Goal: Task Accomplishment & Management: Manage account settings

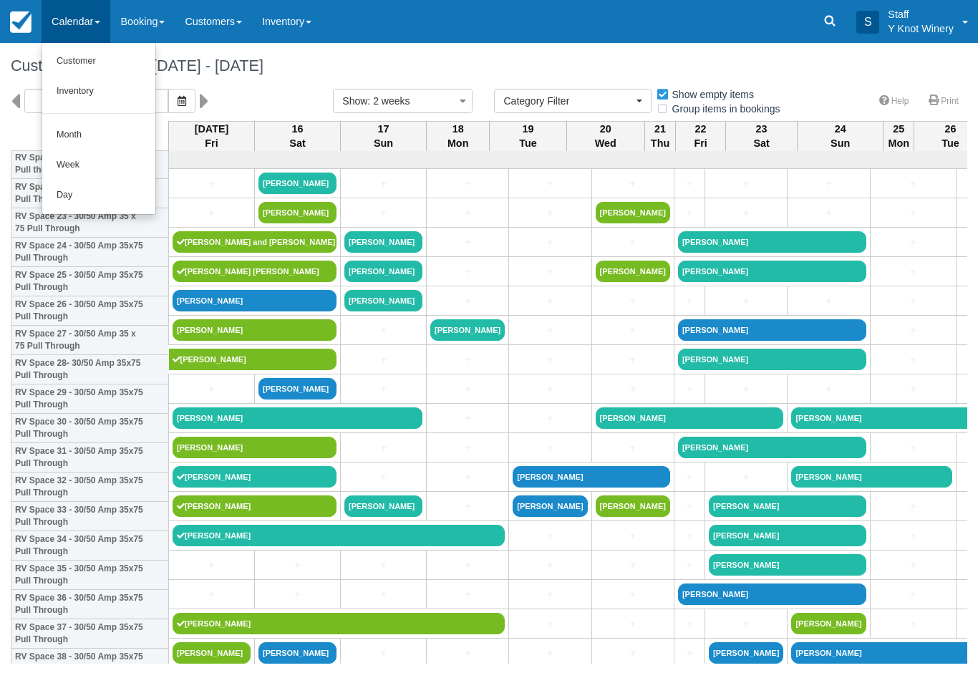
select select
click at [89, 57] on link "Customer" at bounding box center [98, 62] width 113 height 30
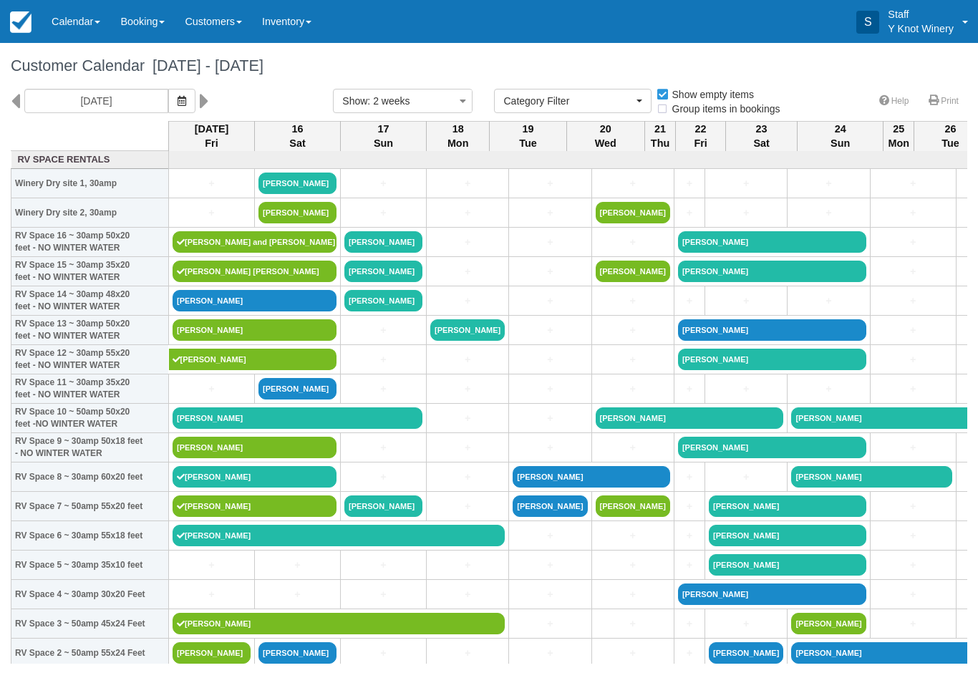
select select
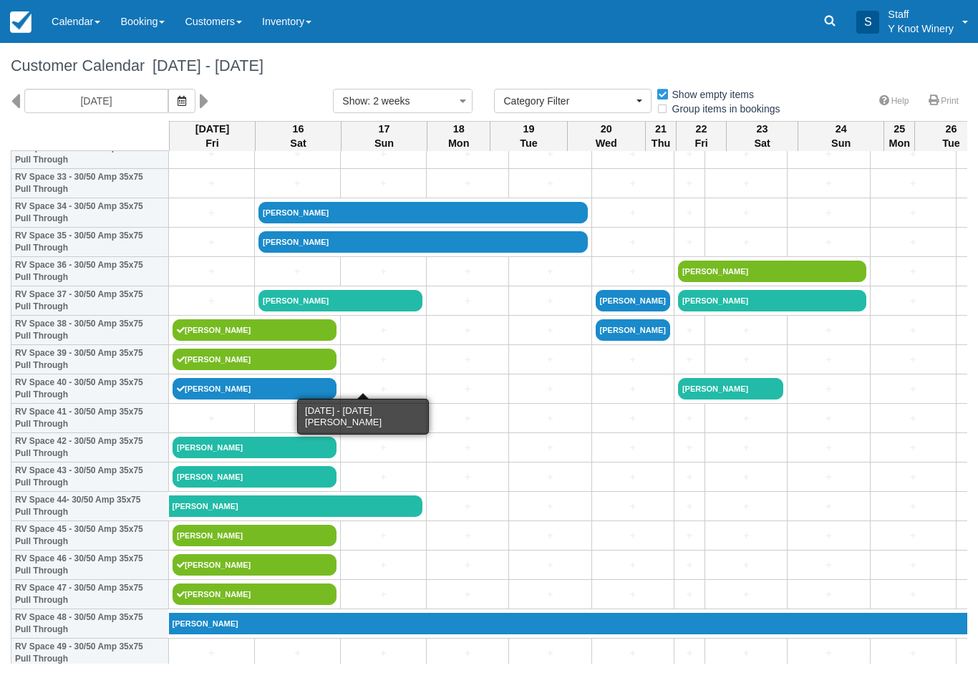
scroll to position [998, 0]
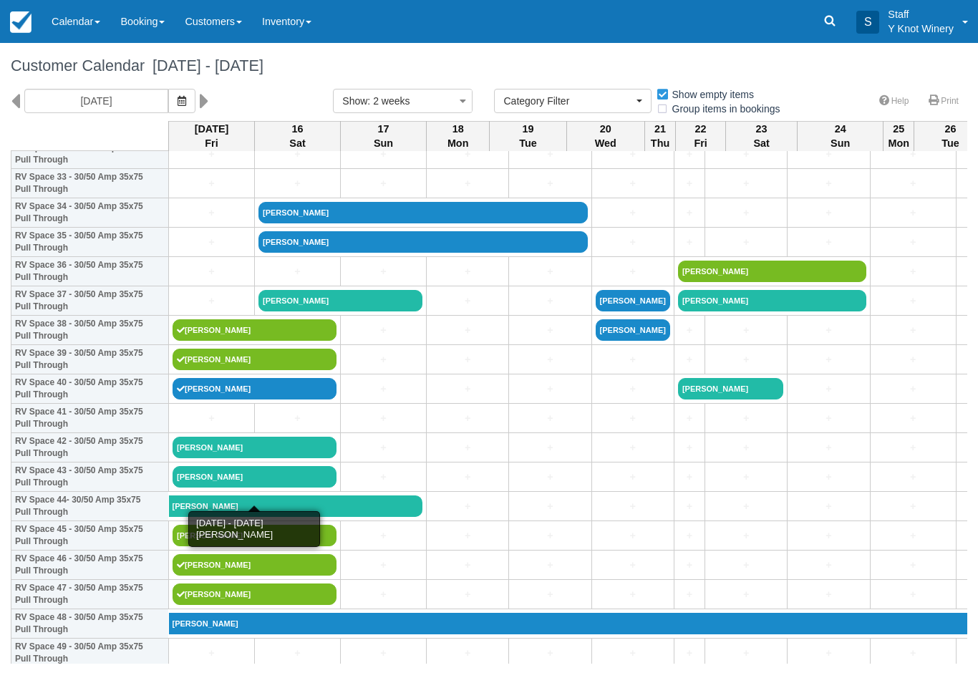
click at [251, 488] on link "[PERSON_NAME]" at bounding box center [255, 476] width 164 height 21
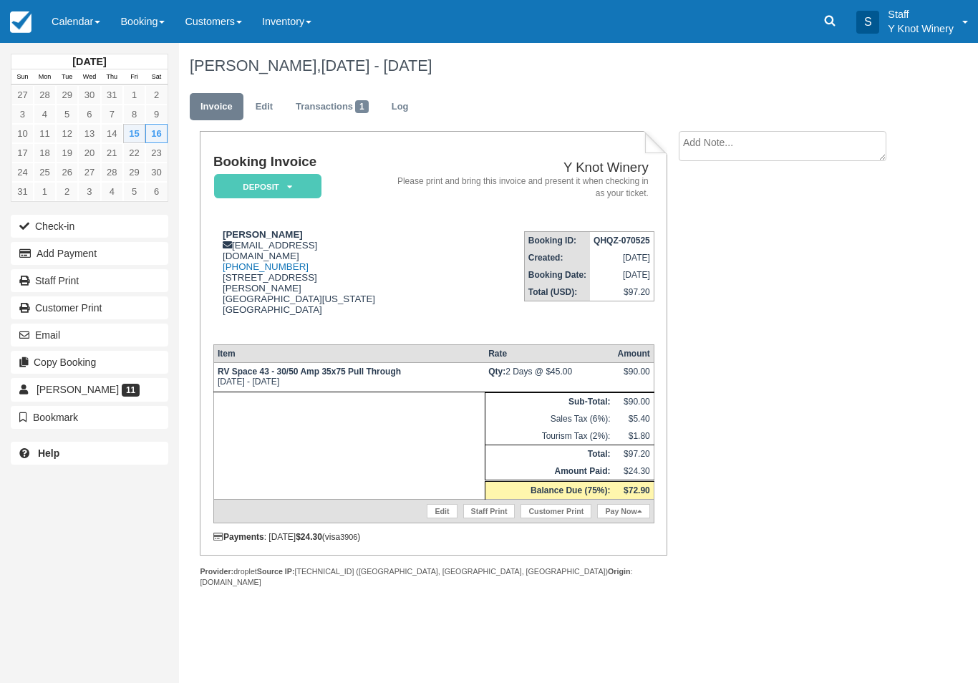
click at [49, 216] on button "Check-in" at bounding box center [90, 226] width 158 height 23
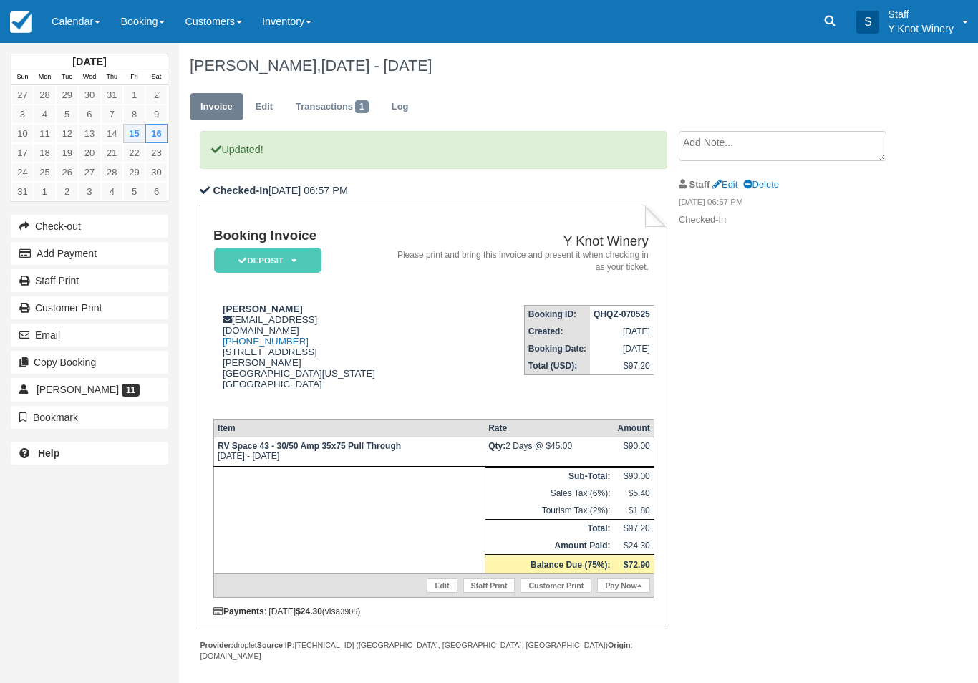
click at [640, 592] on link "Pay Now" at bounding box center [623, 586] width 52 height 14
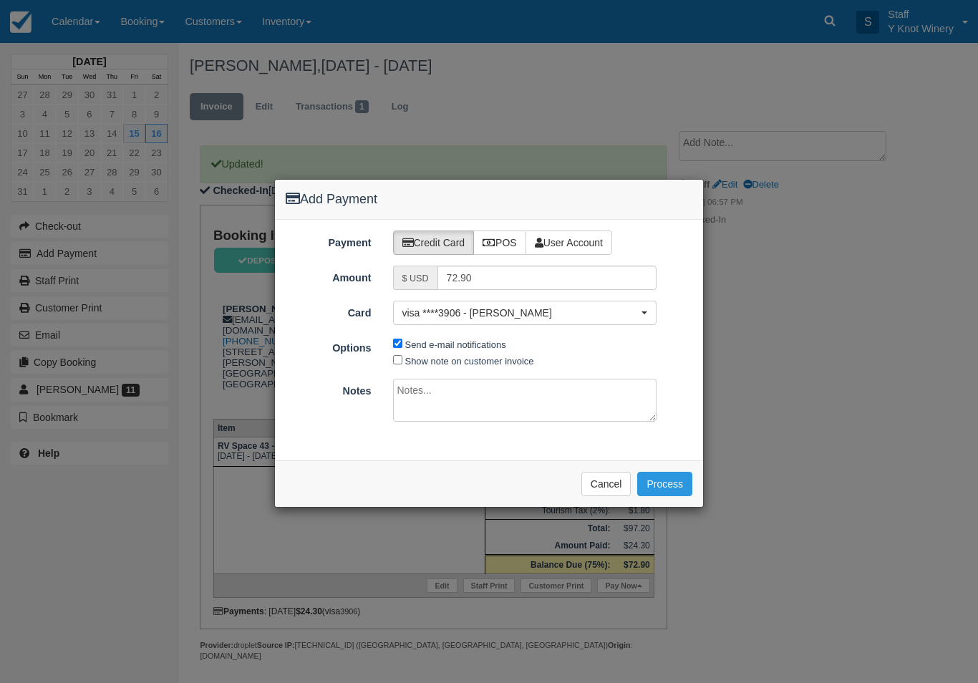
click at [656, 472] on button "Process" at bounding box center [664, 484] width 55 height 24
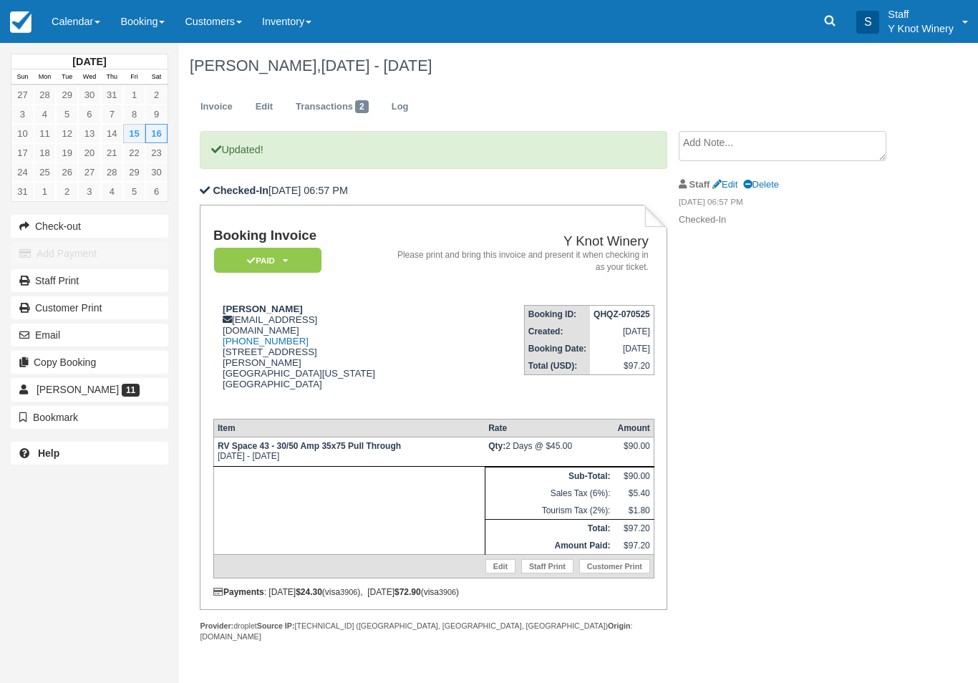
click at [68, 37] on link "Calendar" at bounding box center [76, 21] width 69 height 43
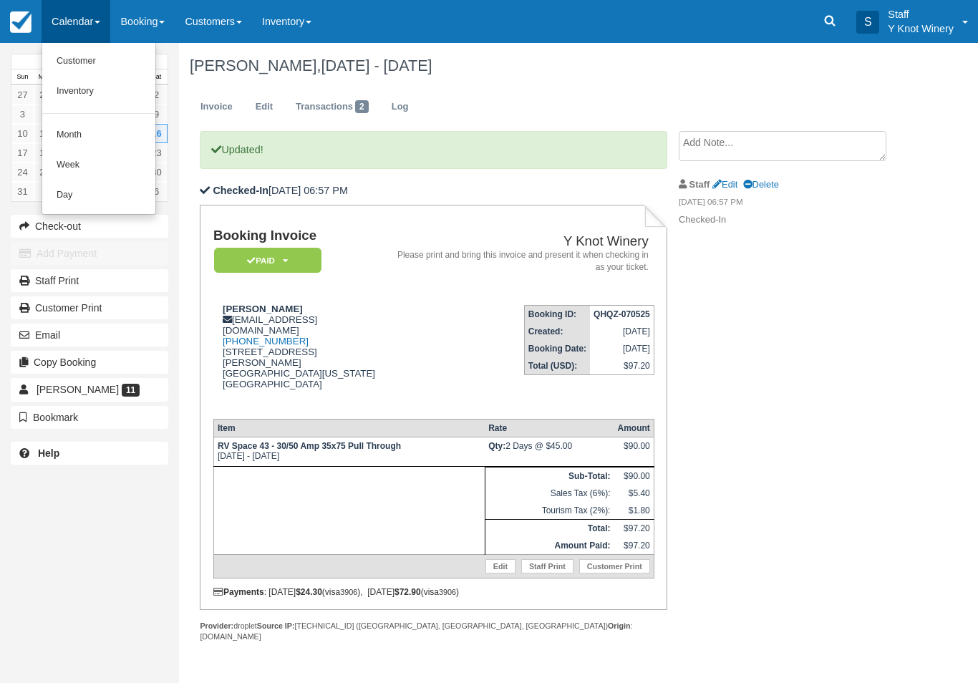
click at [75, 69] on link "Customer" at bounding box center [98, 62] width 113 height 30
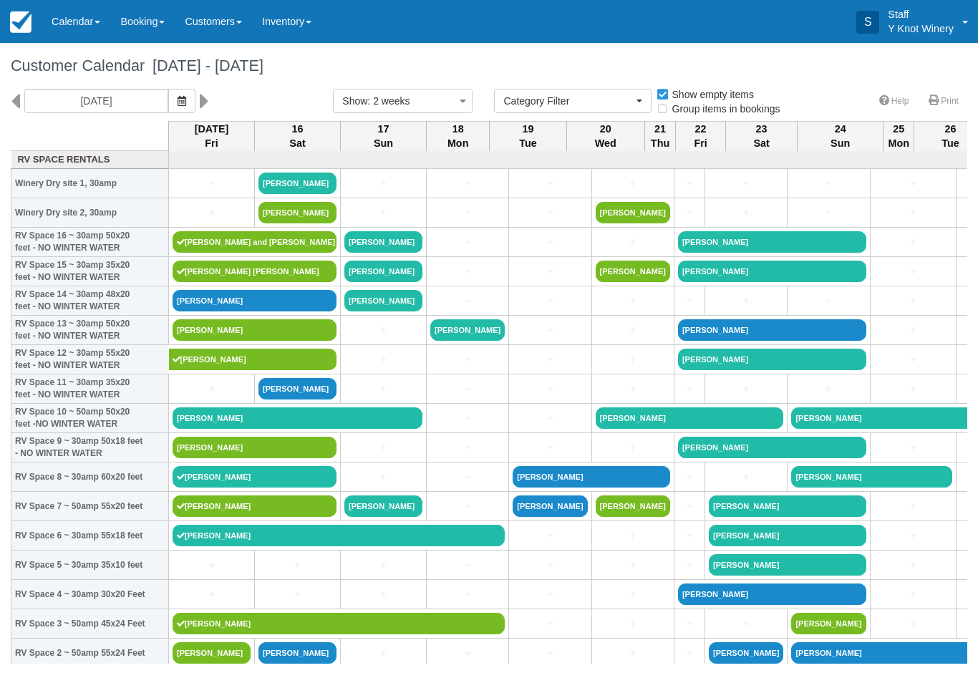
select select
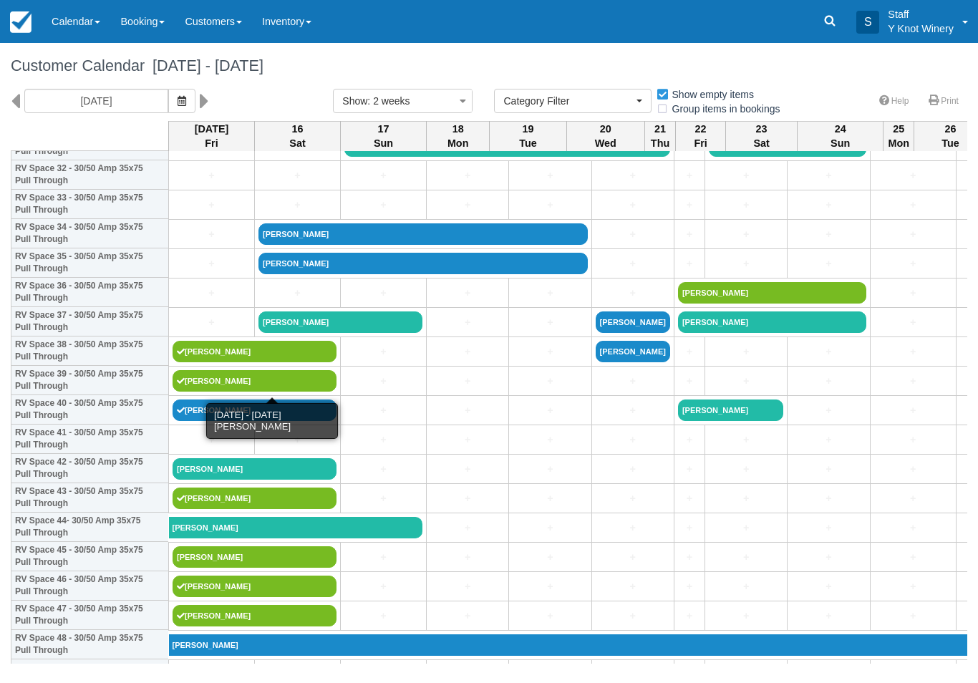
scroll to position [980, 0]
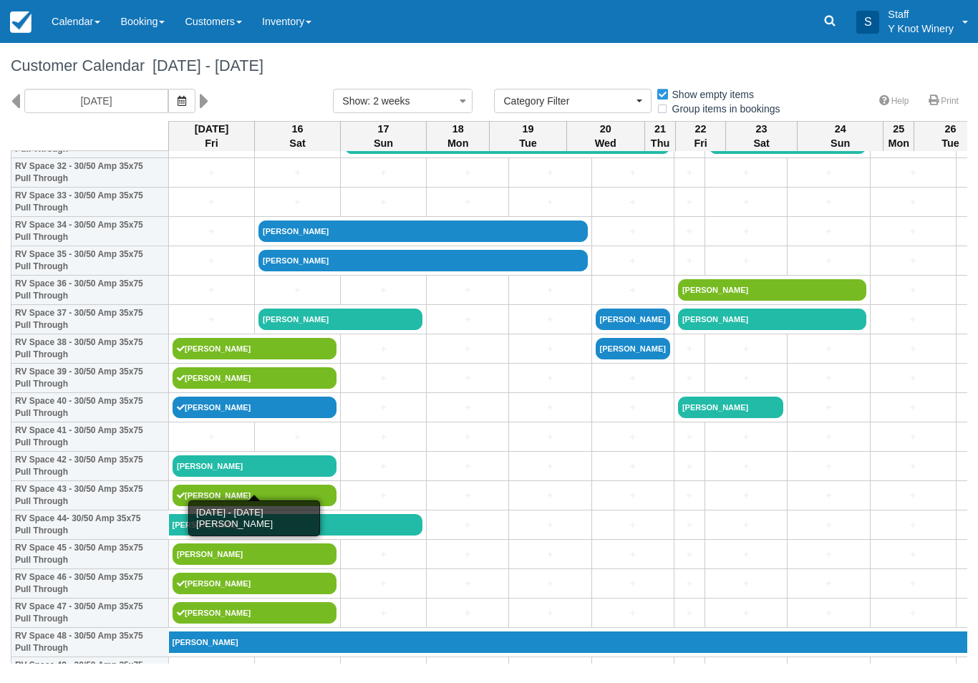
click at [244, 477] on link "[PERSON_NAME]" at bounding box center [255, 466] width 164 height 21
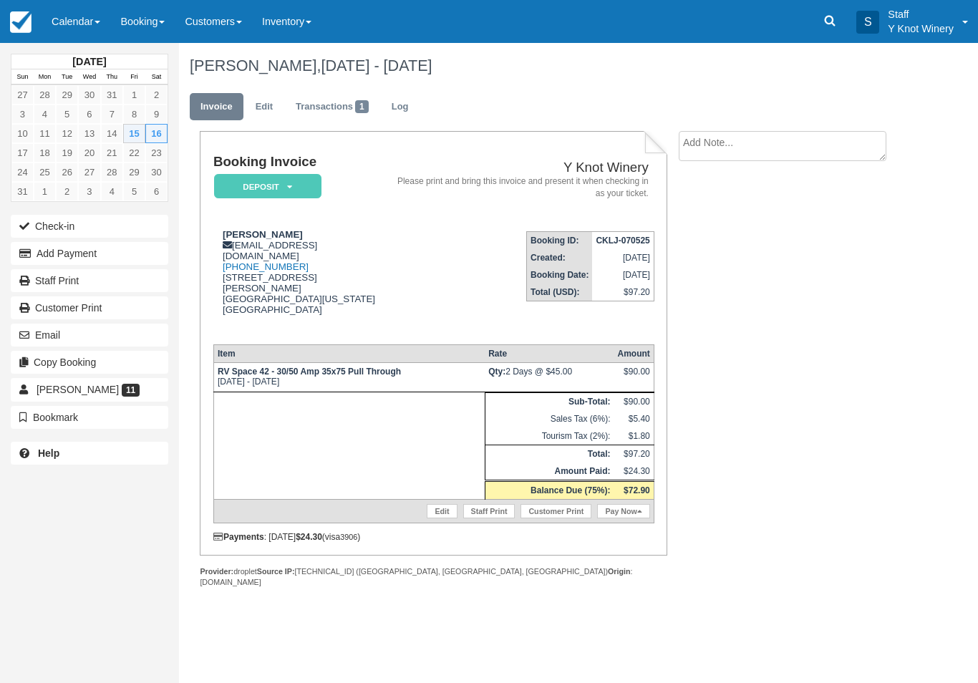
click at [627, 519] on link "Pay Now" at bounding box center [623, 511] width 52 height 14
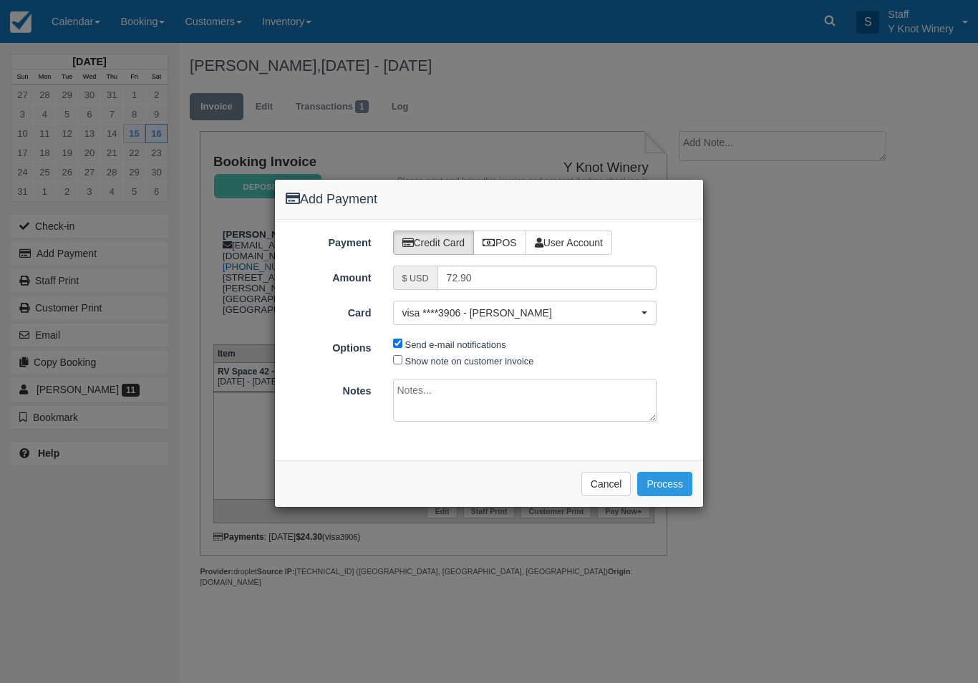
click at [572, 311] on span "visa ****3906 - William Ware" at bounding box center [521, 313] width 236 height 14
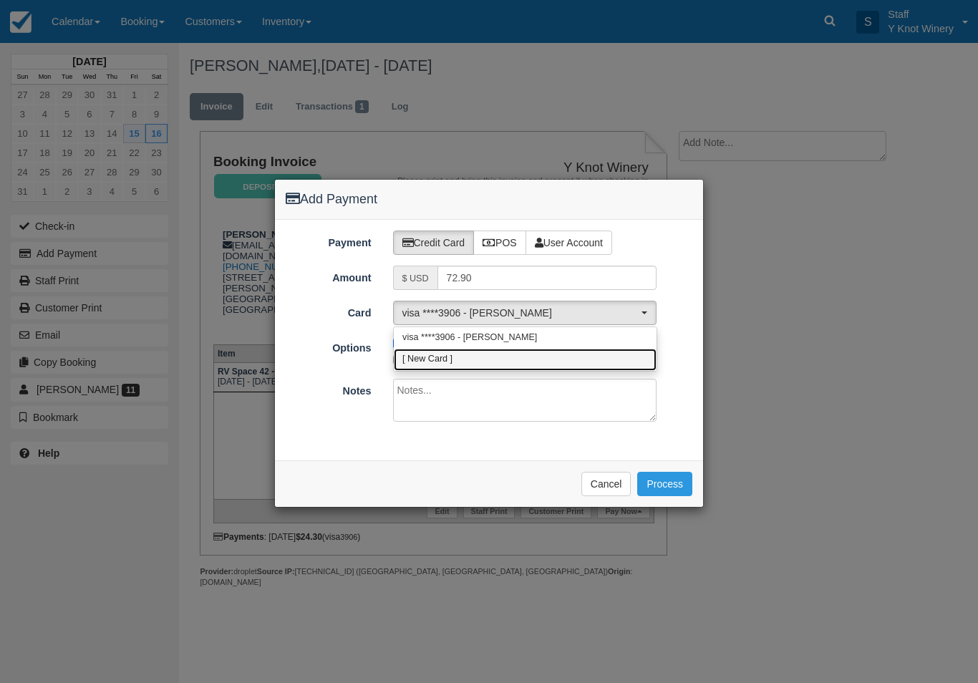
click at [488, 368] on link "[ New Card ]" at bounding box center [525, 360] width 263 height 22
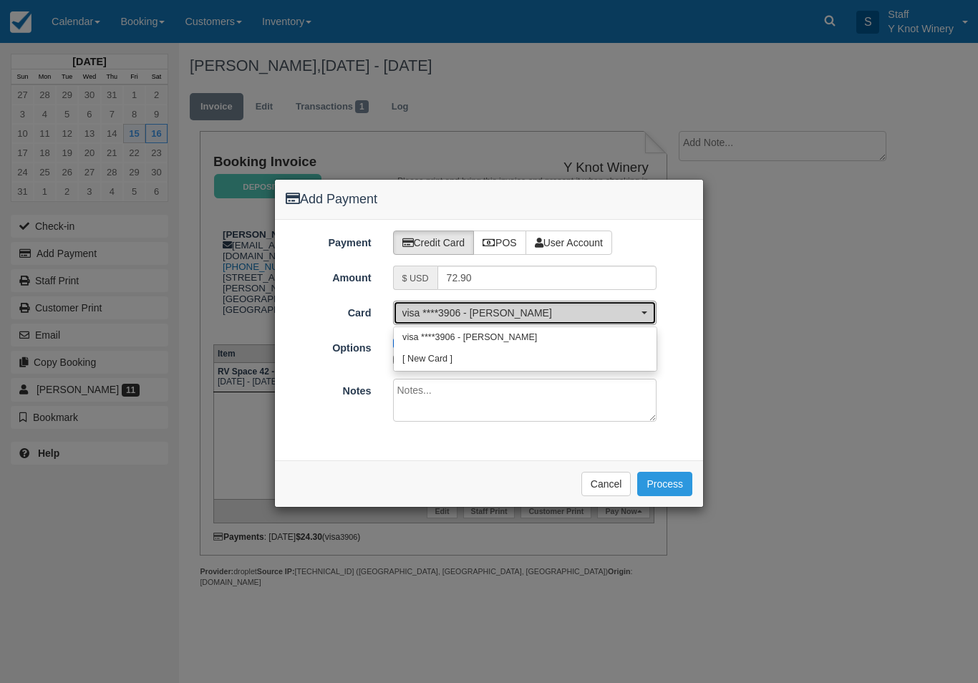
select select "0"
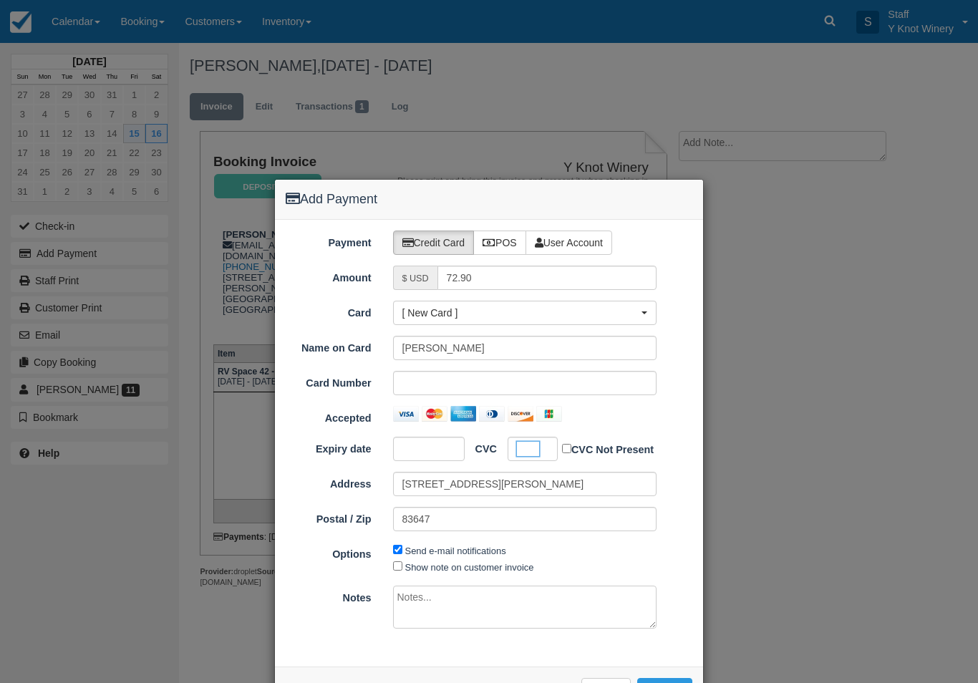
click at [454, 568] on label "Show note on customer invoice" at bounding box center [469, 567] width 129 height 11
click at [403, 568] on input "Show note on customer invoice" at bounding box center [397, 566] width 9 height 9
checkbox input "true"
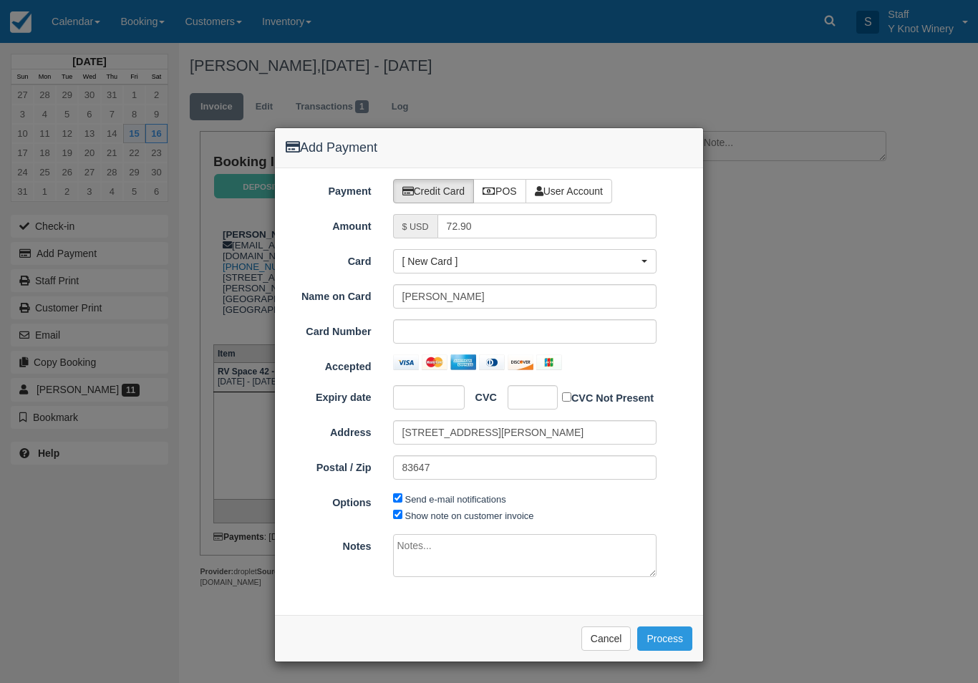
scroll to position [49, 0]
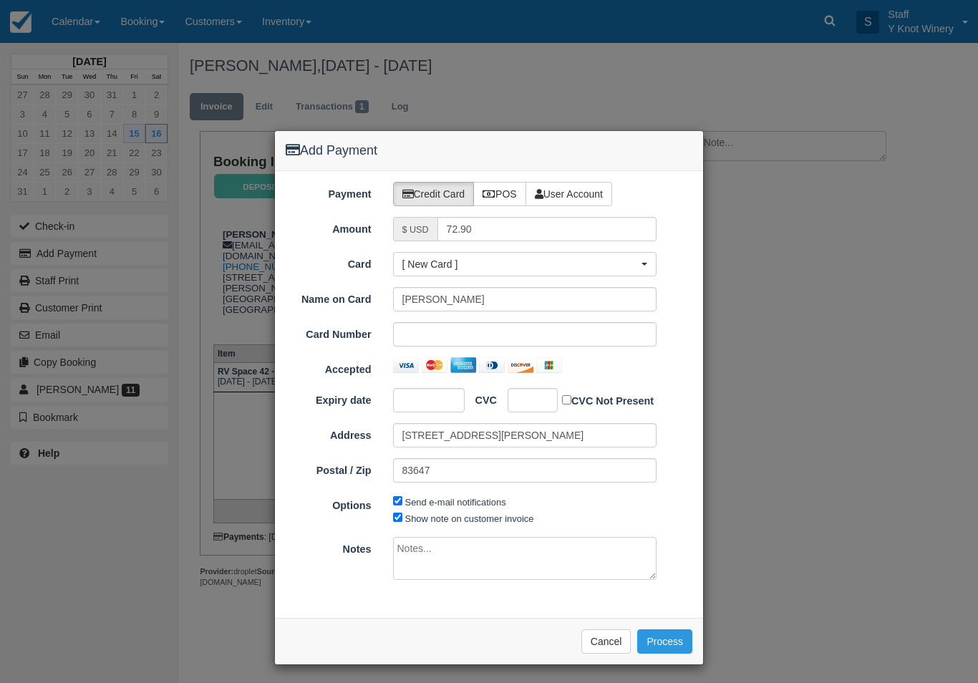
click at [668, 639] on button "Process" at bounding box center [664, 642] width 55 height 24
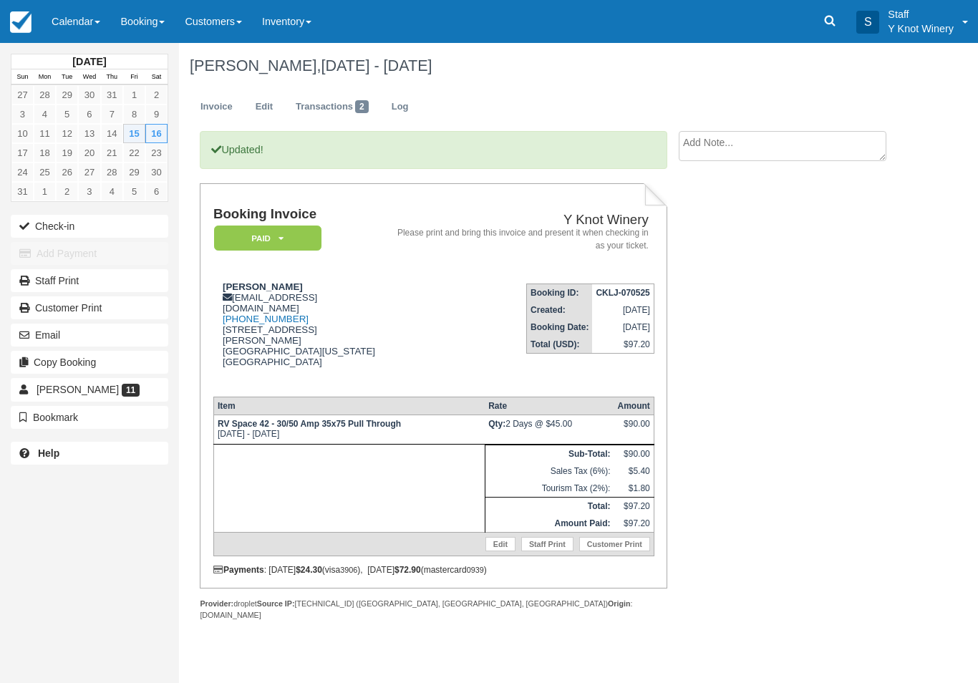
click at [74, 226] on button "Check-in" at bounding box center [90, 226] width 158 height 23
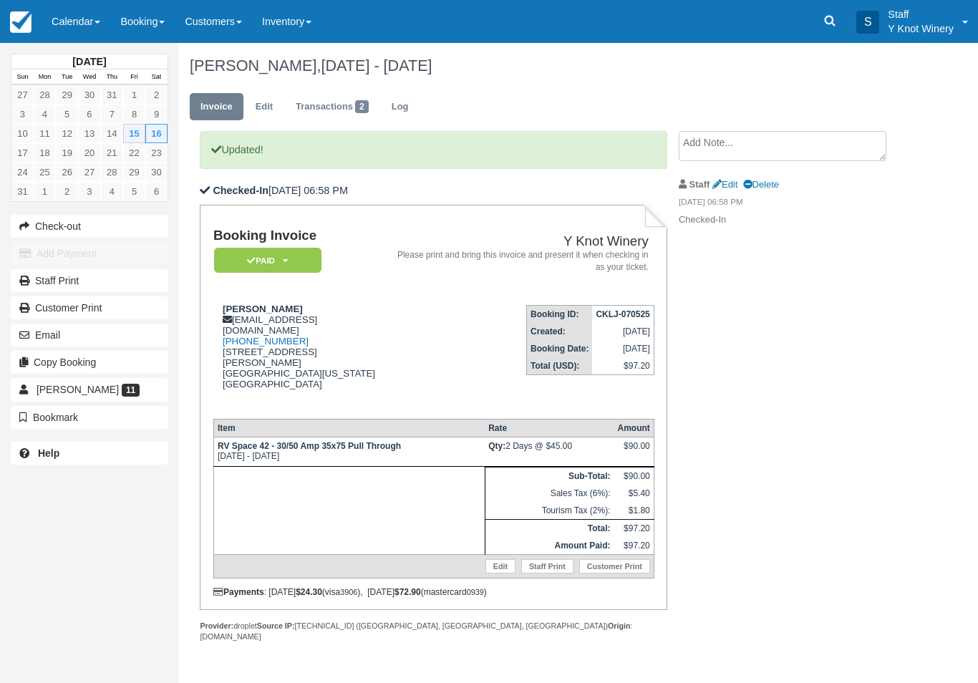
click at [84, 26] on link "Calendar" at bounding box center [76, 21] width 69 height 43
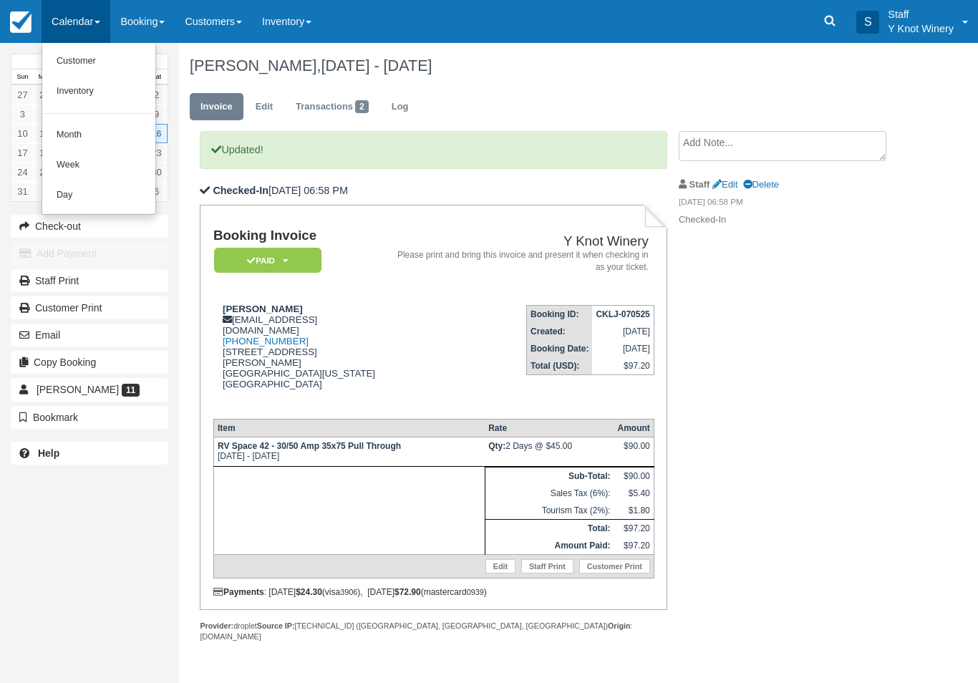
click at [73, 60] on link "Customer" at bounding box center [98, 62] width 113 height 30
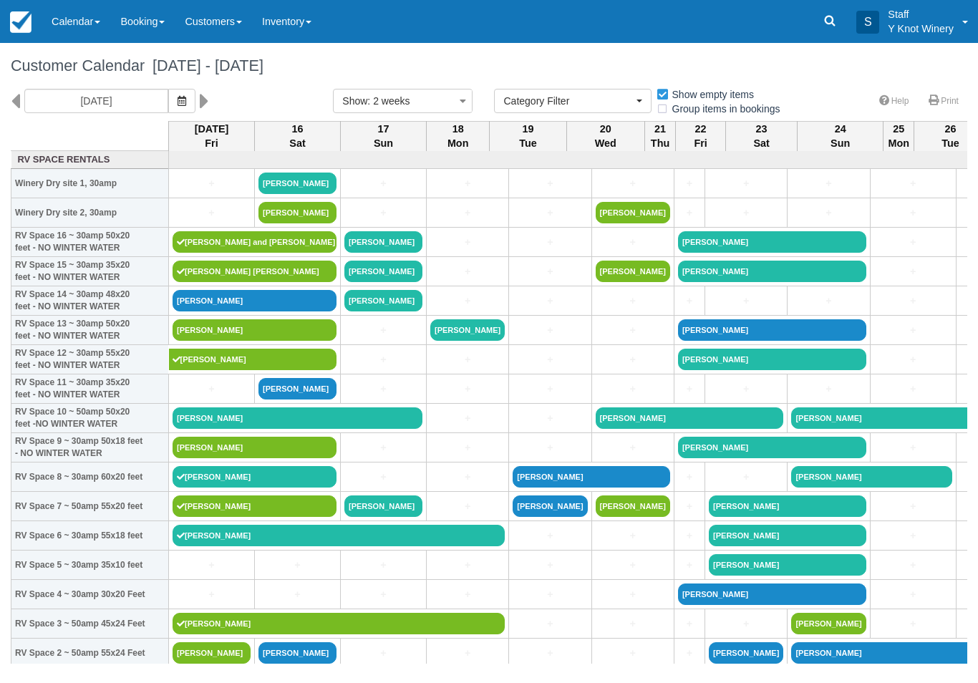
select select
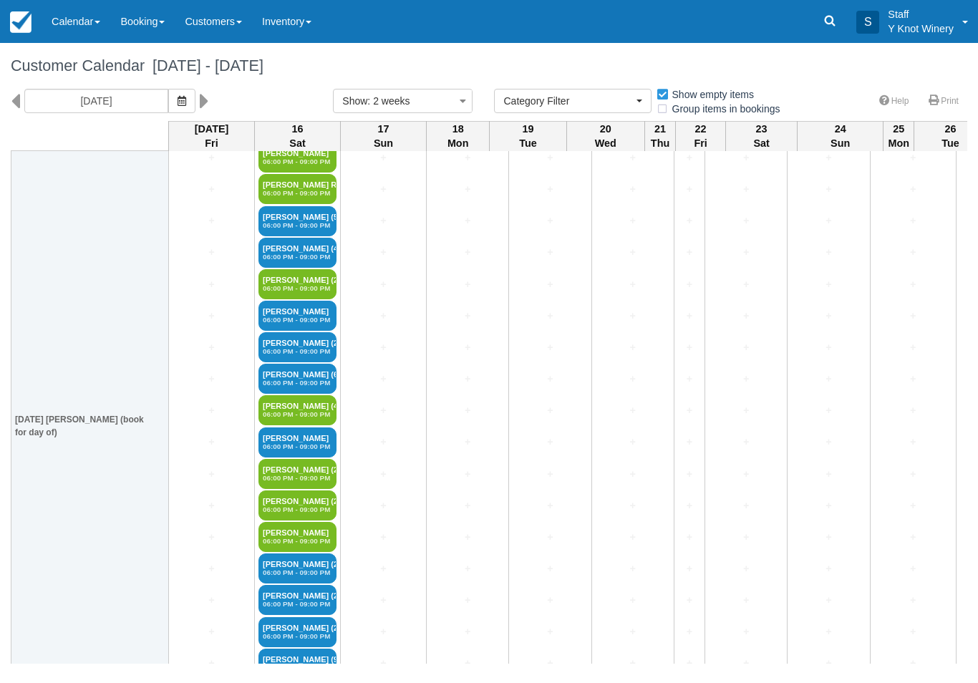
scroll to position [2321, 0]
